Goal: Information Seeking & Learning: Learn about a topic

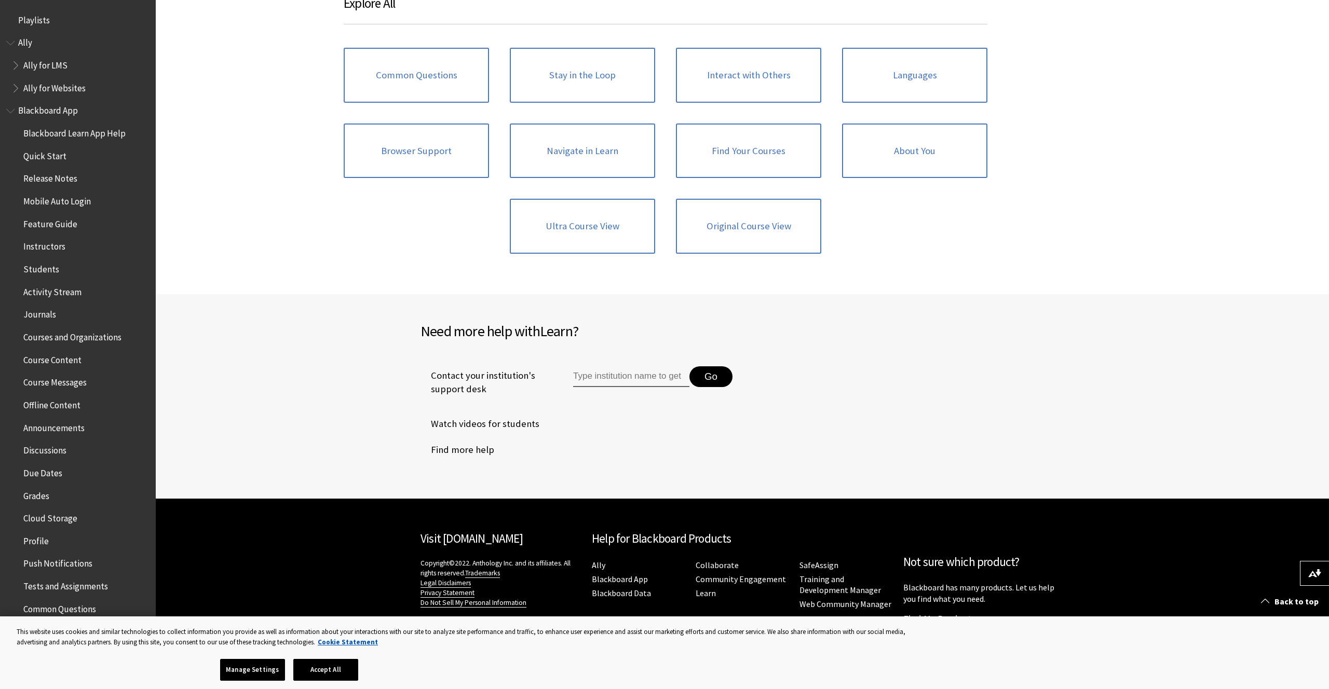
scroll to position [1169, 0]
click at [400, 73] on link "Common Questions" at bounding box center [416, 75] width 145 height 55
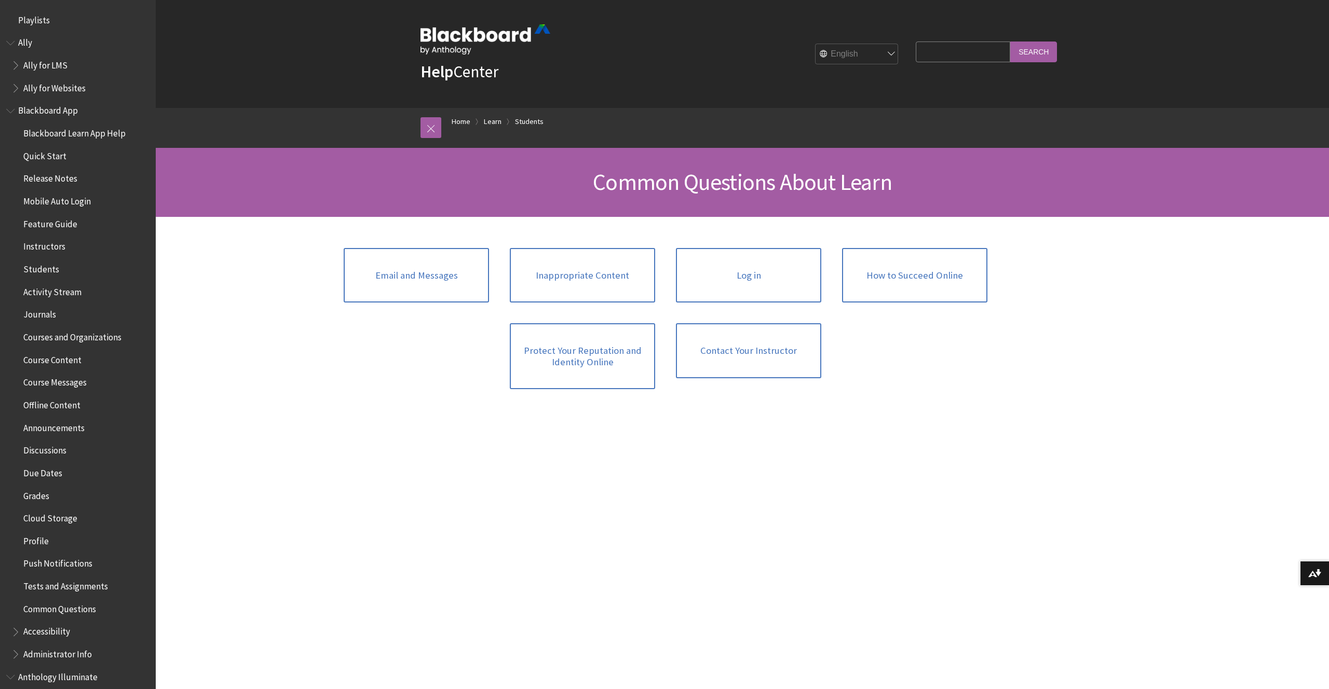
click at [410, 275] on link "Email and Messages" at bounding box center [416, 275] width 145 height 55
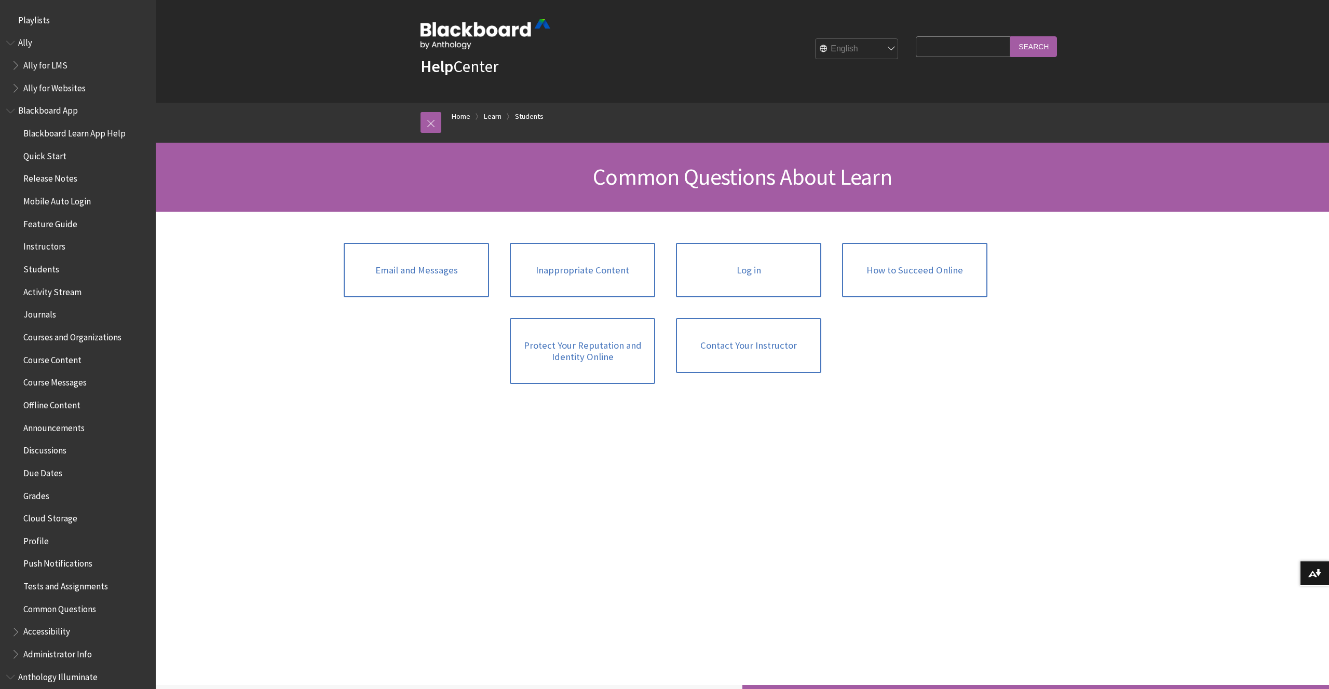
scroll to position [1022, 0]
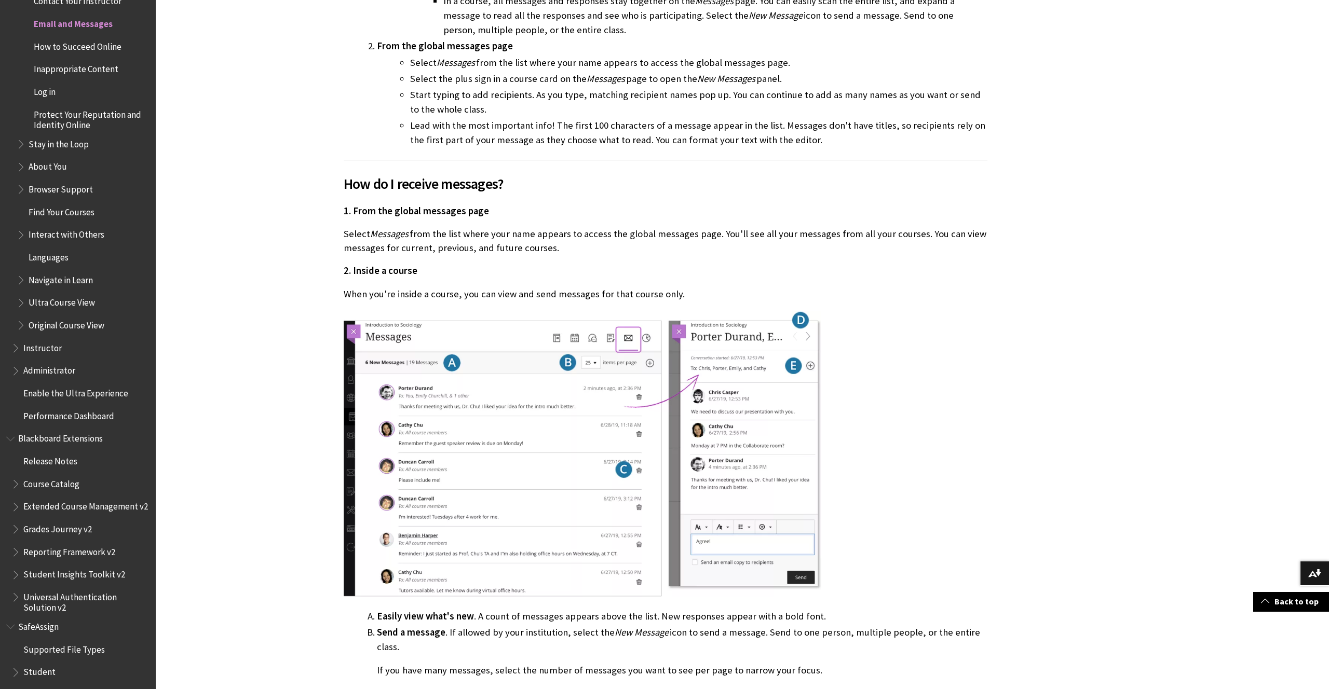
scroll to position [442, 0]
